Goal: Task Accomplishment & Management: Manage account settings

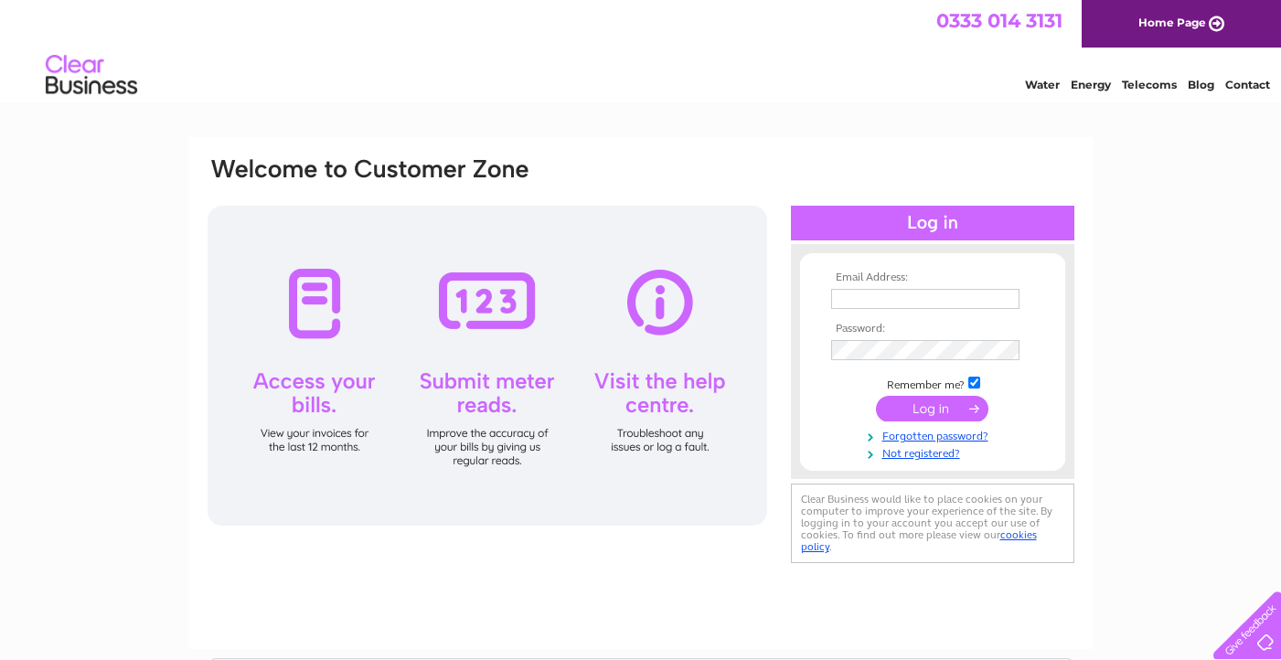
type input "accounts@villamarina-henley.com"
click at [918, 414] on input "submit" at bounding box center [932, 409] width 112 height 26
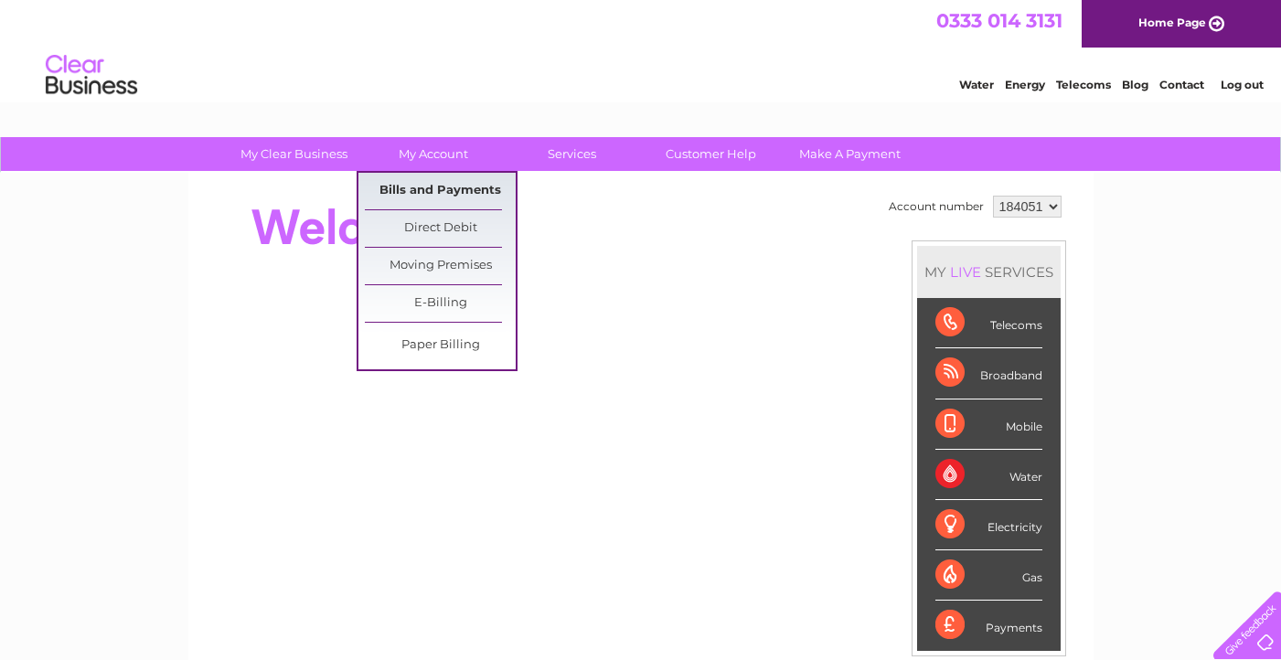
click at [431, 188] on link "Bills and Payments" at bounding box center [440, 191] width 151 height 37
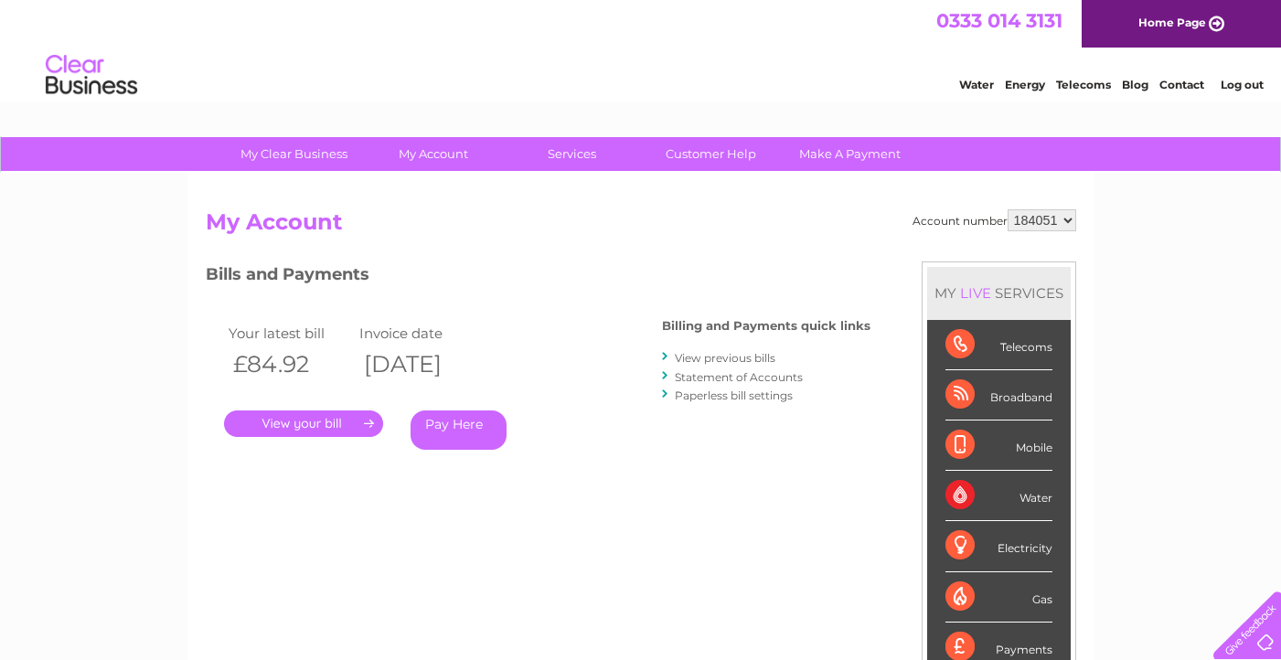
click at [309, 424] on link "." at bounding box center [303, 424] width 159 height 27
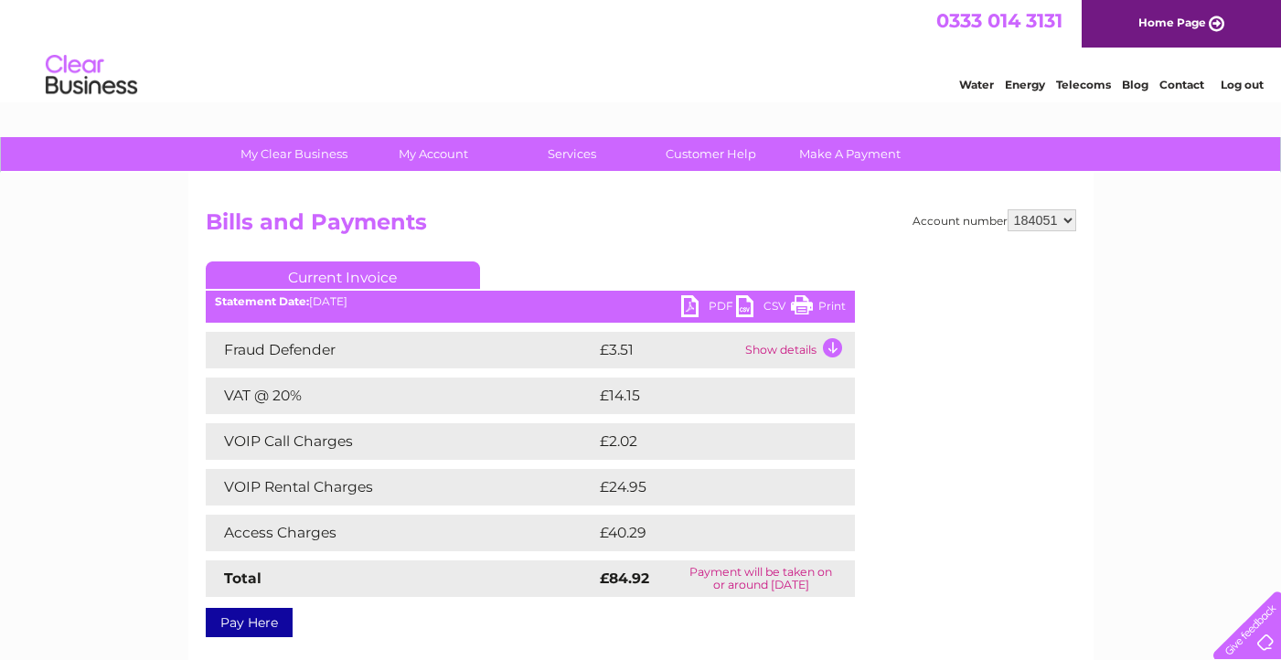
click at [693, 304] on link "PDF" at bounding box center [708, 308] width 55 height 27
